Goal: Find specific page/section: Find specific page/section

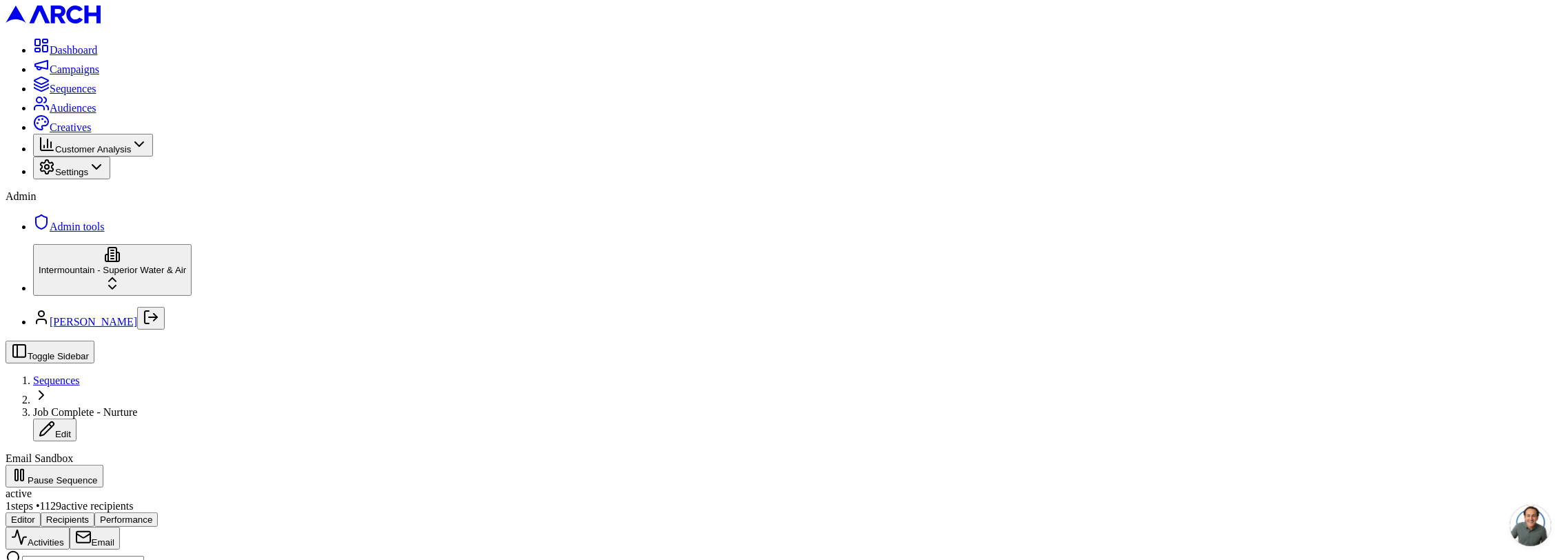
scroll to position [222, 0]
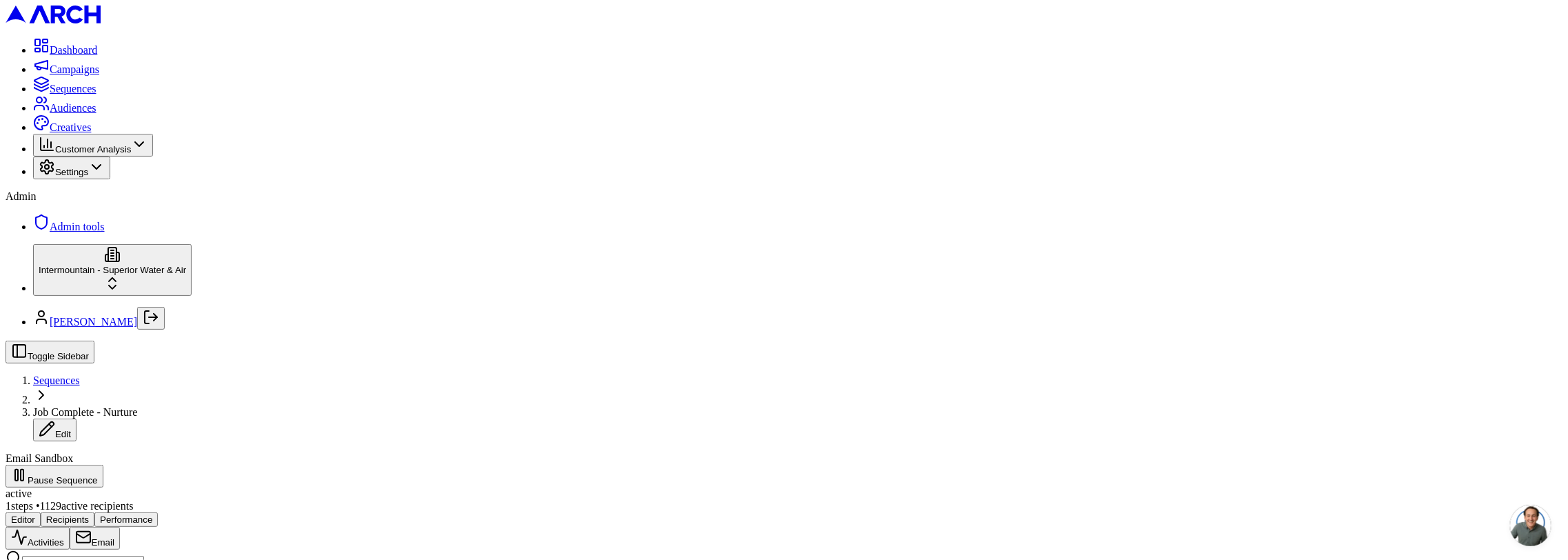
scroll to position [905, 0]
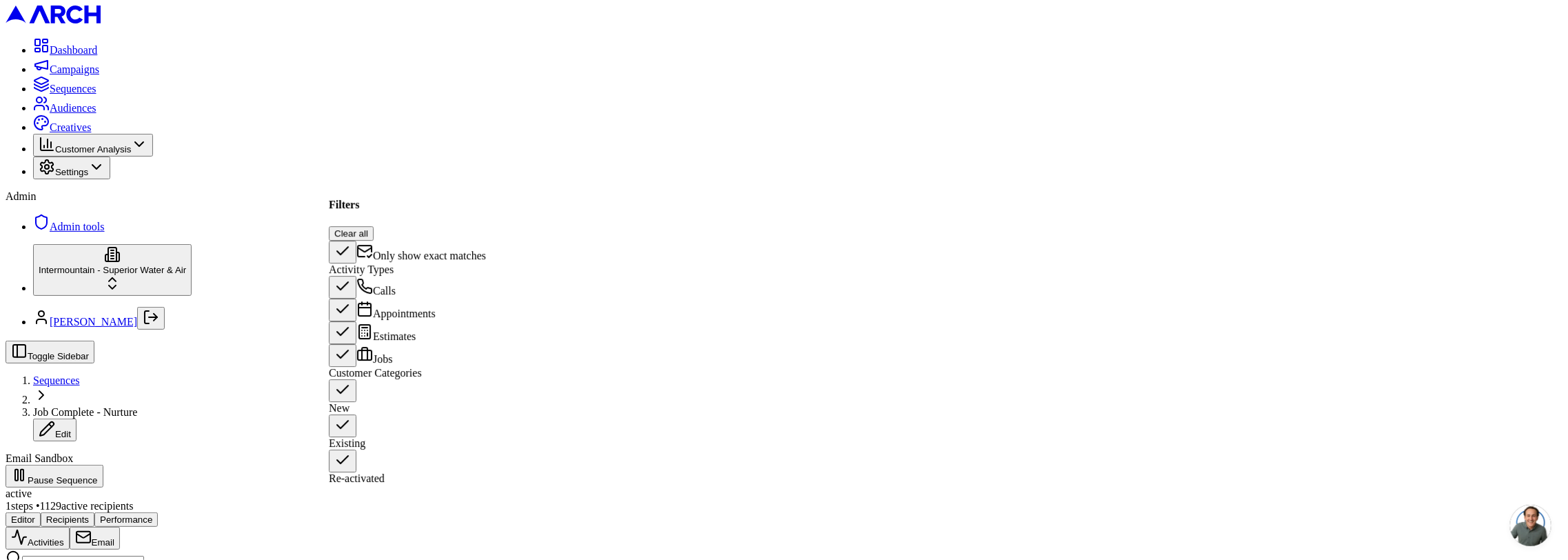
click at [344, 425] on button "Existing" at bounding box center [342, 426] width 27 height 23
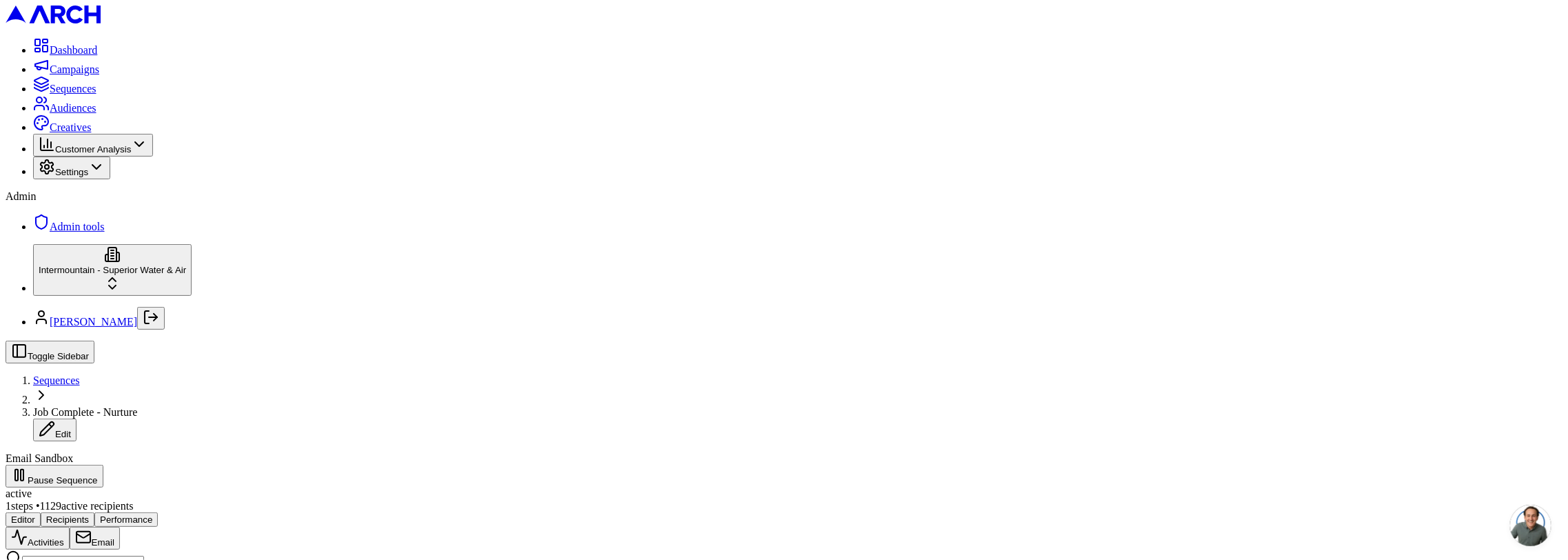
scroll to position [296, 0]
